Goal: Find specific page/section: Find specific page/section

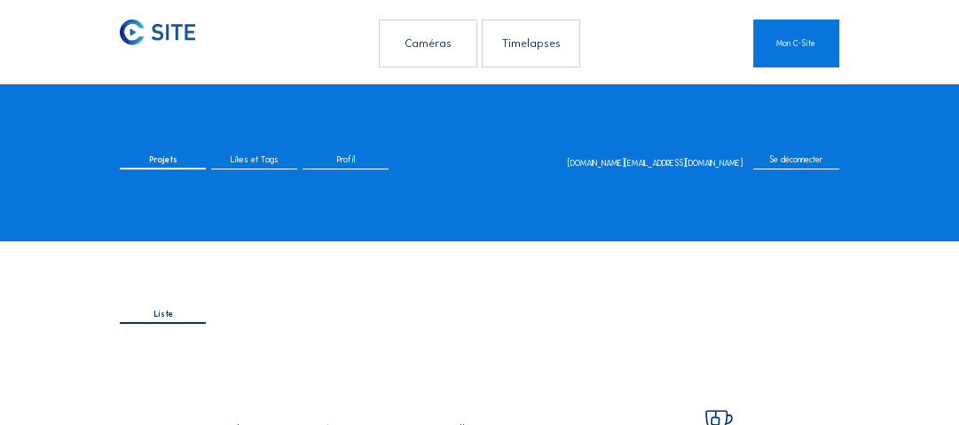
click at [407, 40] on div "Caméras" at bounding box center [428, 43] width 98 height 47
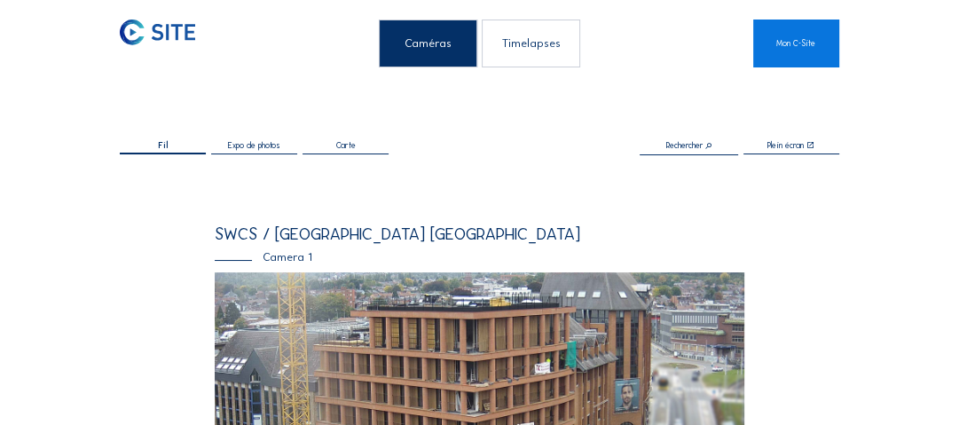
click at [377, 273] on img at bounding box center [480, 422] width 530 height 300
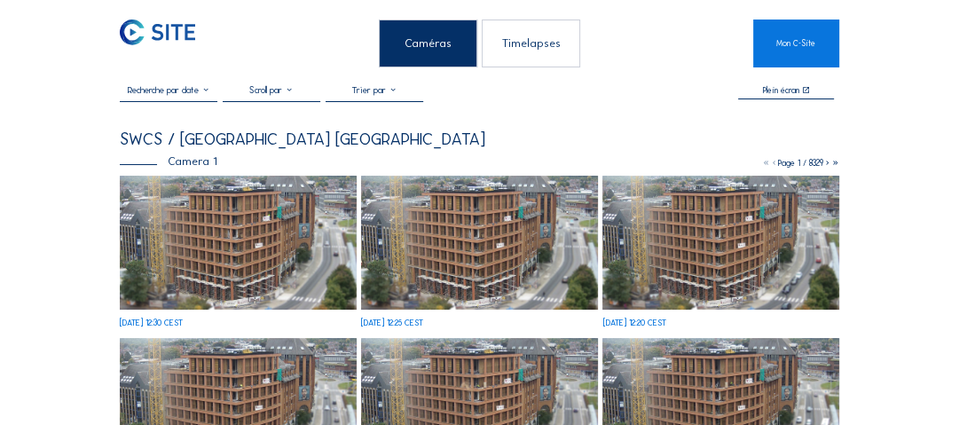
click at [235, 198] on img at bounding box center [238, 243] width 237 height 134
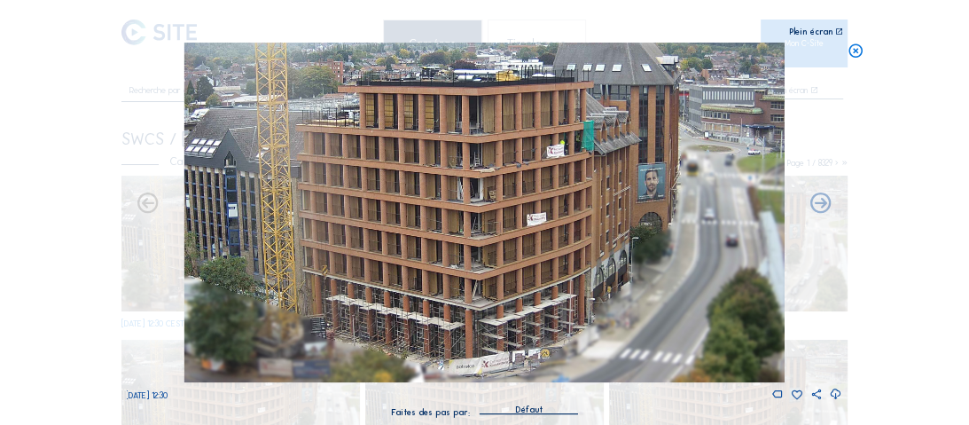
click at [855, 55] on icon at bounding box center [856, 52] width 17 height 18
